Goal: Task Accomplishment & Management: Use online tool/utility

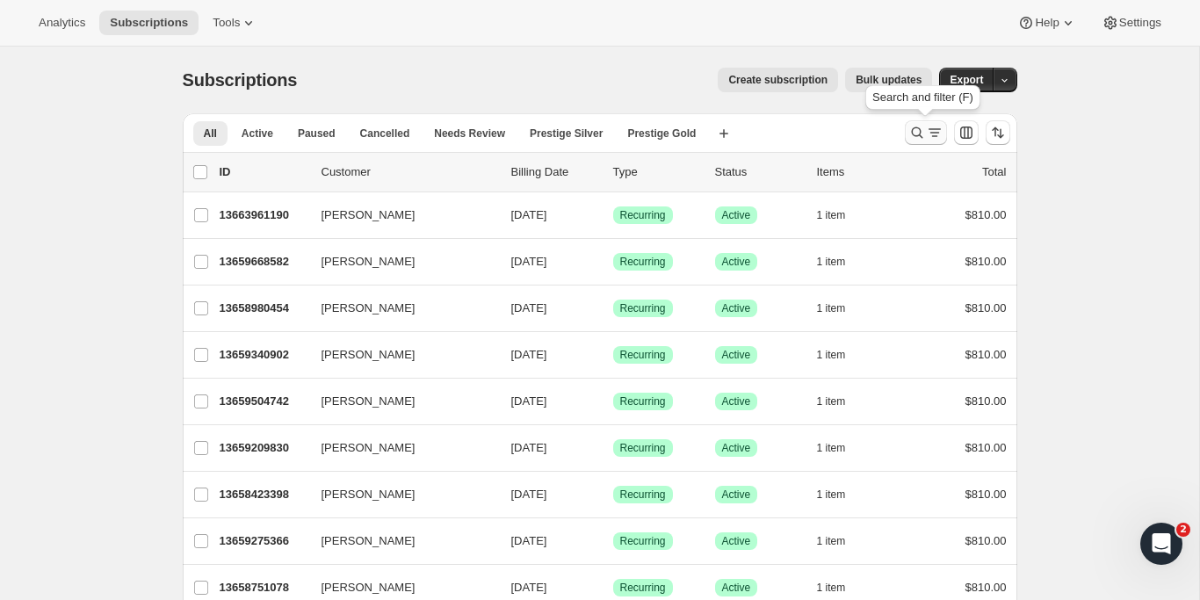
click at [932, 136] on icon "Search and filter results" at bounding box center [935, 133] width 18 height 18
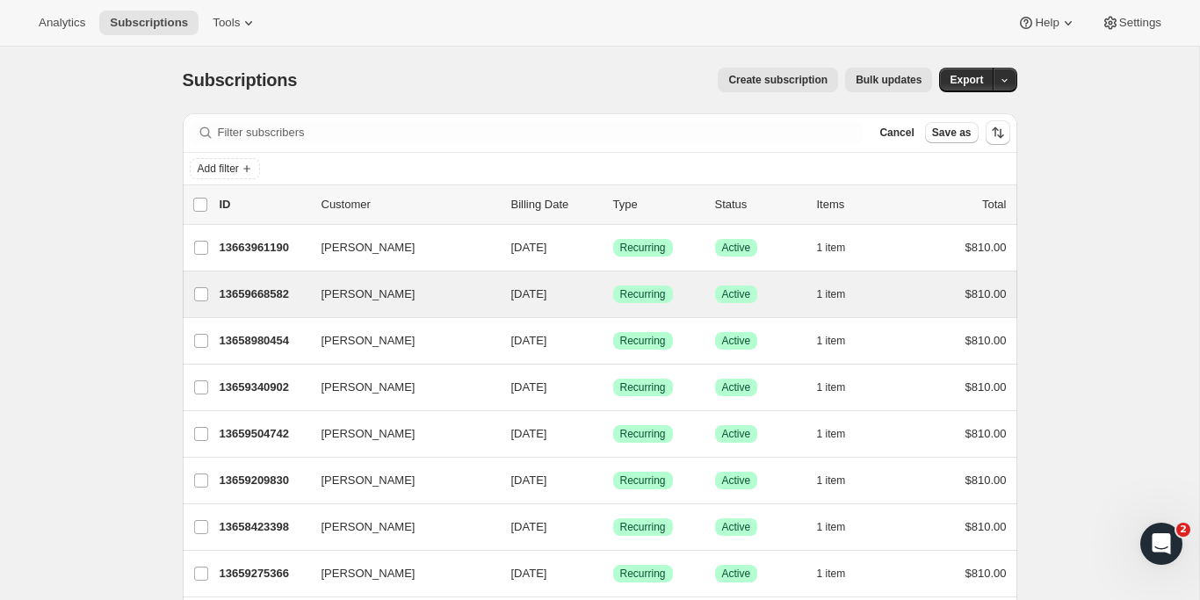
click at [362, 315] on div "[PERSON_NAME] 13659668582 [PERSON_NAME] [DATE] Success Recurring Success Active…" at bounding box center [600, 295] width 835 height 46
click at [247, 297] on p "13659668582" at bounding box center [264, 295] width 88 height 18
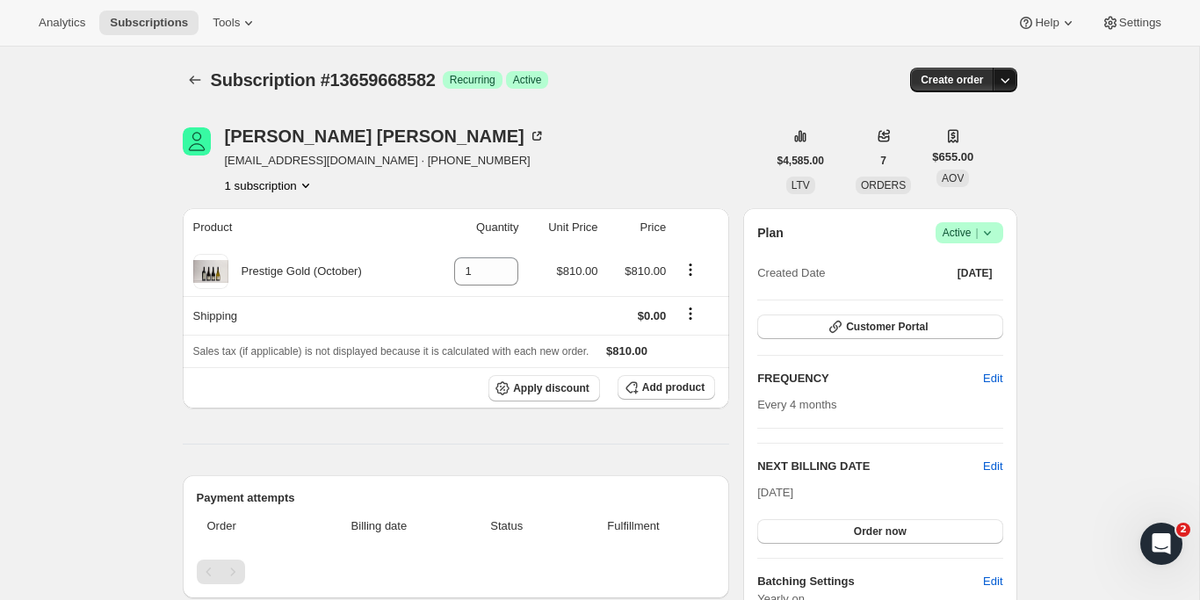
click at [1002, 81] on icon "button" at bounding box center [1006, 80] width 18 height 18
click at [989, 140] on span "Create custom one-time order" at bounding box center [931, 146] width 152 height 13
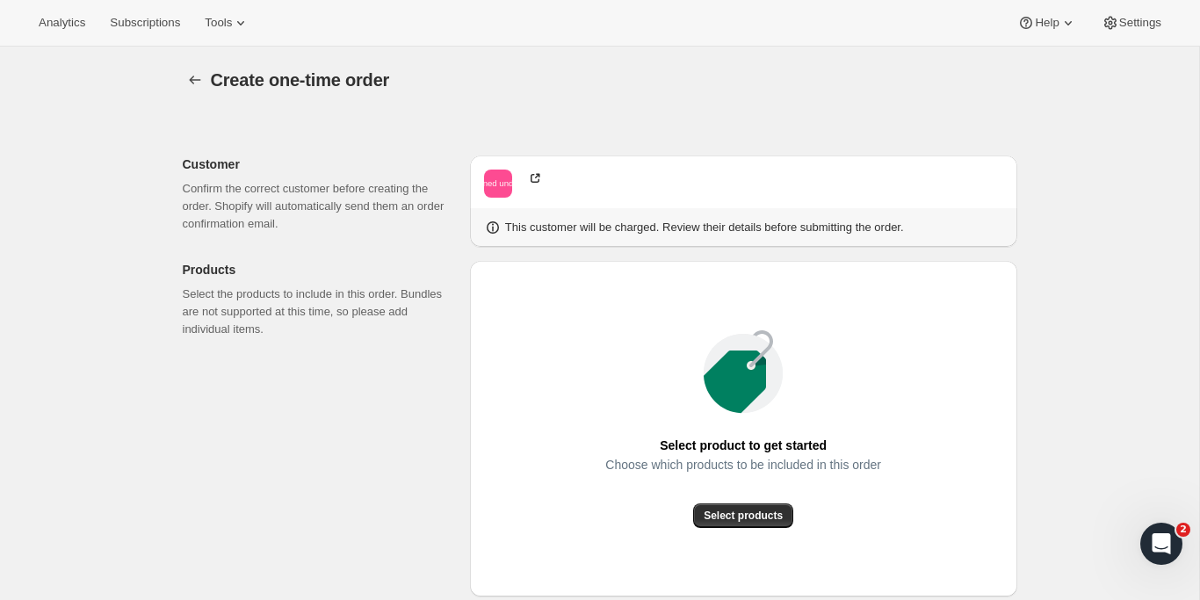
radio input "true"
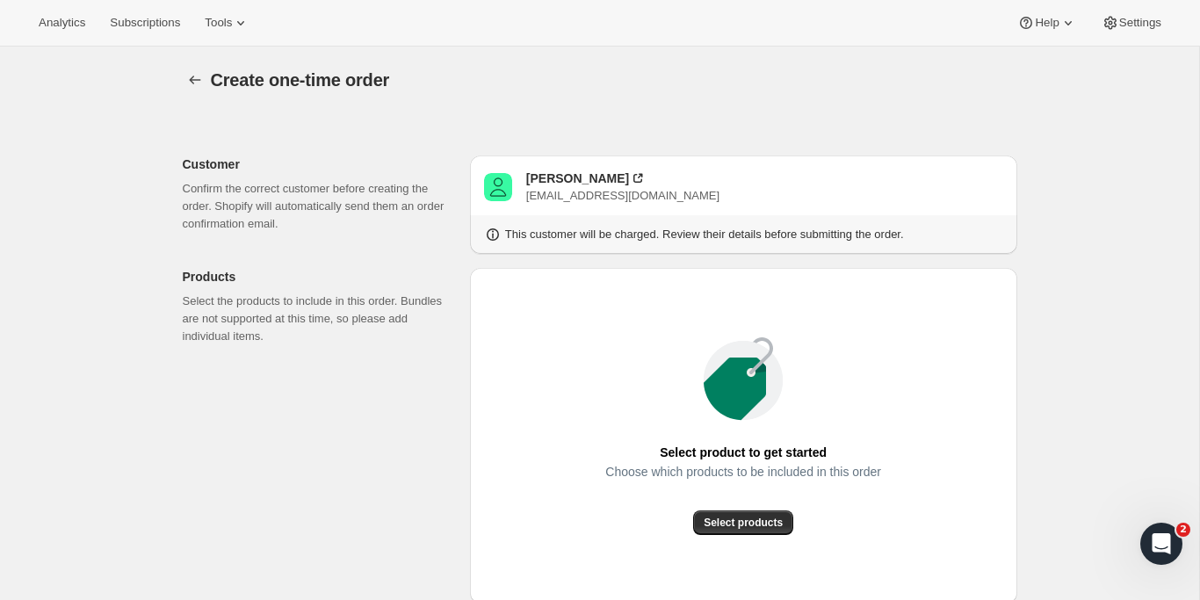
radio input "true"
